Goal: Task Accomplishment & Management: Complete application form

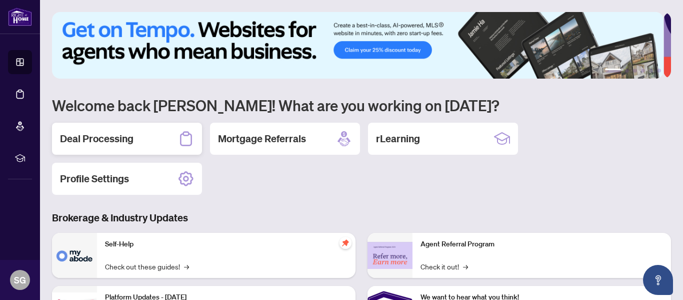
click at [108, 137] on h2 "Deal Processing" at bounding box center [97, 139] width 74 height 14
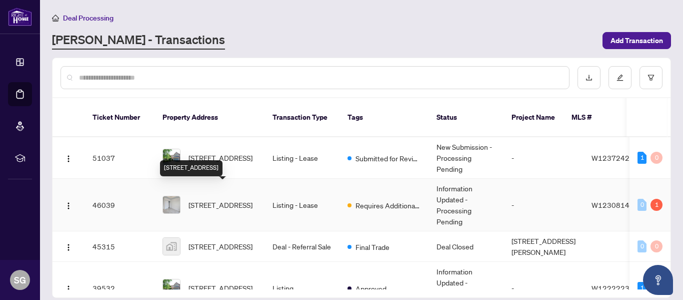
click at [229, 199] on span "[STREET_ADDRESS]" at bounding box center [221, 204] width 64 height 11
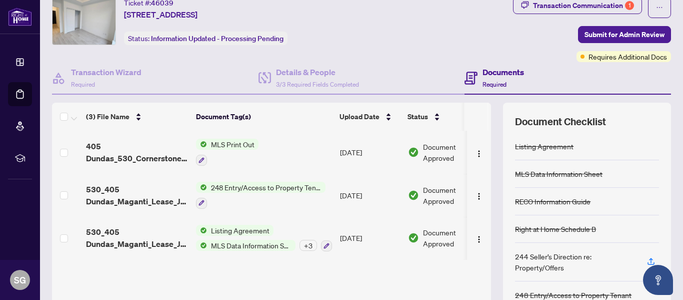
scroll to position [100, 0]
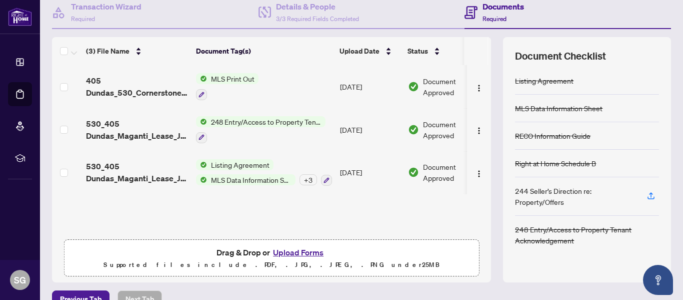
click at [292, 253] on button "Upload Forms" at bounding box center [298, 252] width 57 height 13
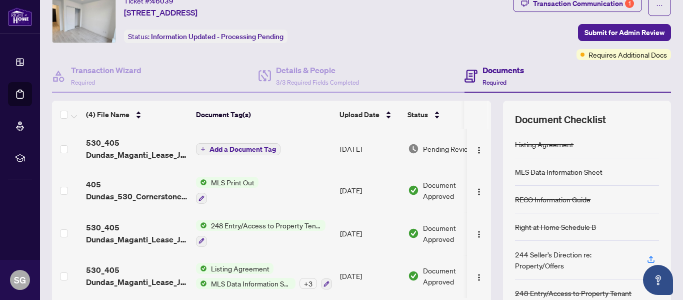
scroll to position [0, 0]
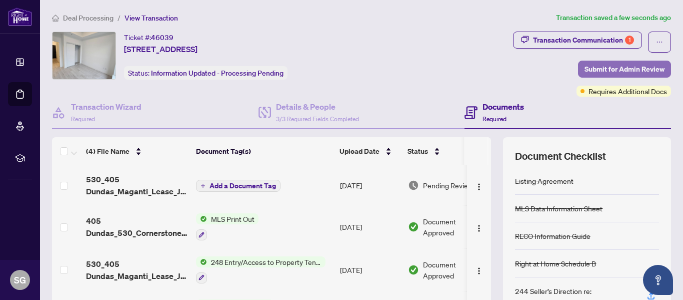
click at [619, 70] on span "Submit for Admin Review" at bounding box center [625, 69] width 80 height 16
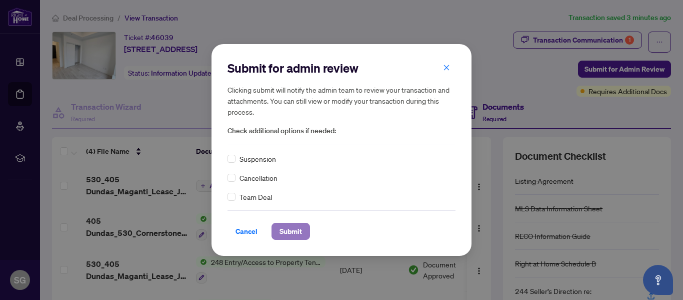
click at [298, 231] on span "Submit" at bounding box center [291, 231] width 23 height 16
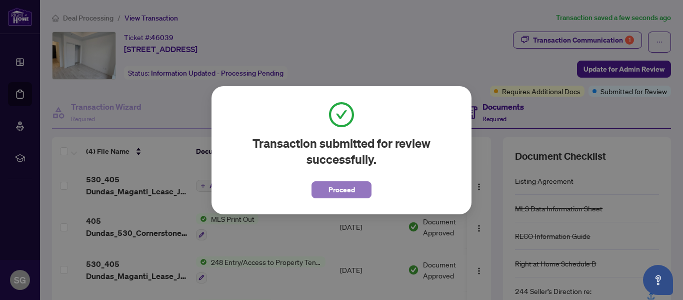
click at [342, 192] on span "Proceed" at bounding box center [342, 190] width 27 height 16
